Goal: Transaction & Acquisition: Purchase product/service

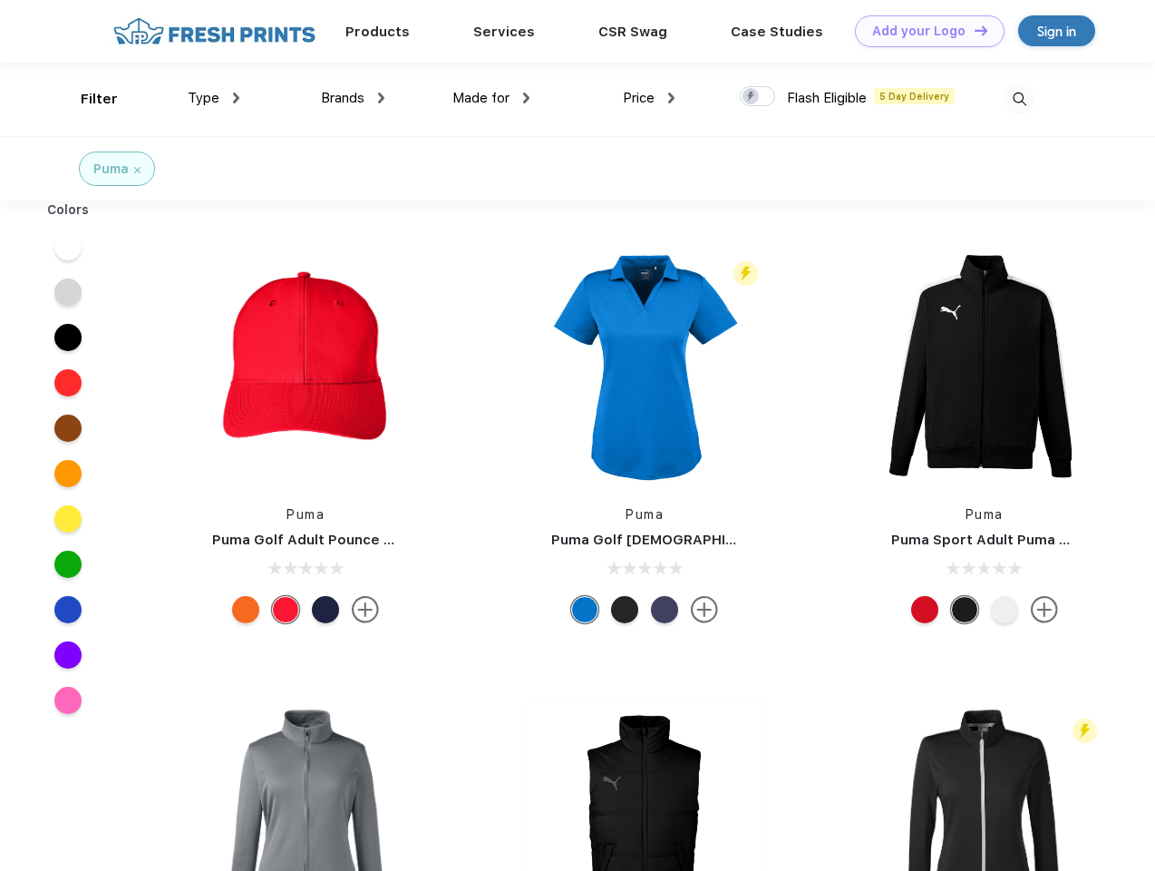
click at [923, 31] on link "Add your Logo Design Tool" at bounding box center [930, 31] width 150 height 32
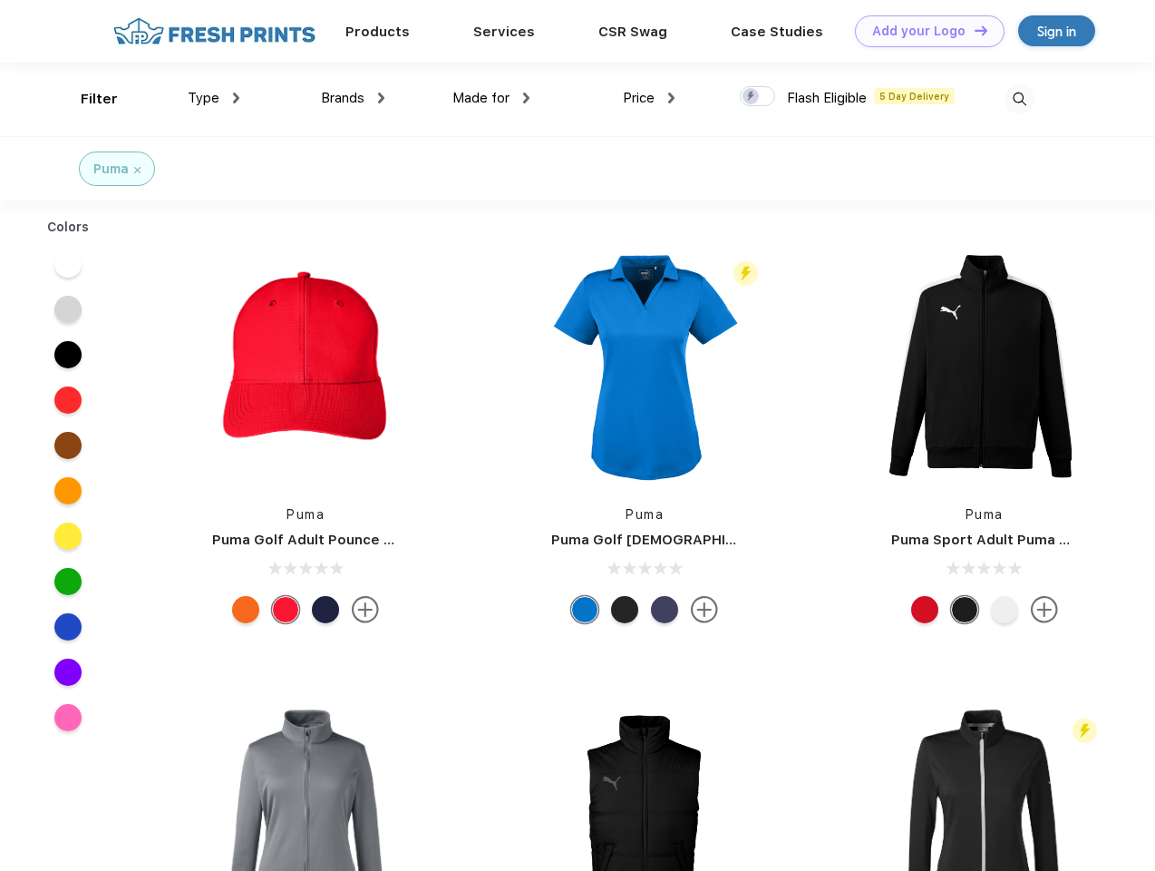
click at [0, 0] on div "Design Tool" at bounding box center [0, 0] width 0 height 0
click at [973, 30] on link "Add your Logo Design Tool" at bounding box center [930, 31] width 150 height 32
click at [87, 99] on div "Filter" at bounding box center [99, 99] width 37 height 21
click at [214, 98] on span "Type" at bounding box center [204, 98] width 32 height 16
click at [353, 98] on span "Brands" at bounding box center [343, 98] width 44 height 16
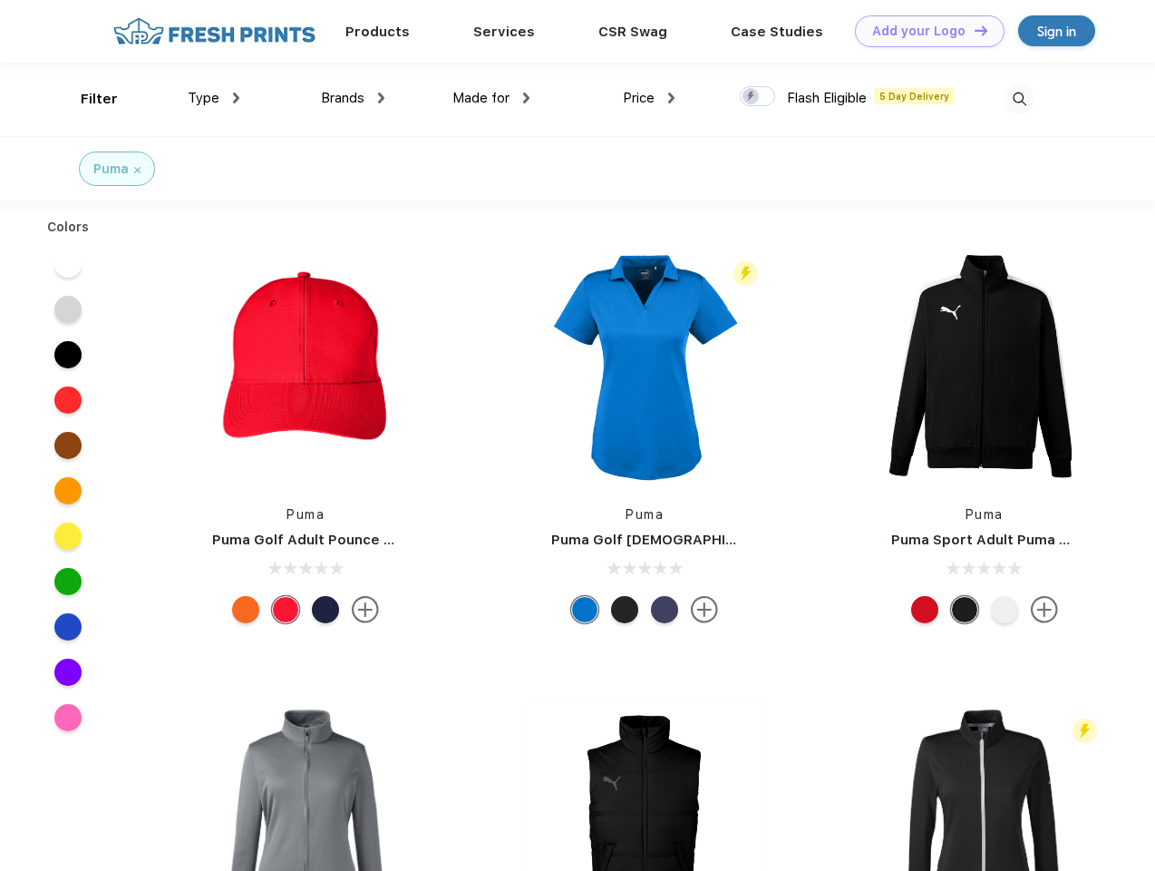
click at [492, 98] on span "Made for" at bounding box center [481, 98] width 57 height 16
click at [649, 98] on span "Price" at bounding box center [639, 98] width 32 height 16
click at [758, 97] on div at bounding box center [757, 96] width 35 height 20
click at [752, 97] on input "checkbox" at bounding box center [746, 91] width 12 height 12
click at [1019, 99] on img at bounding box center [1020, 99] width 30 height 30
